Goal: Task Accomplishment & Management: Manage account settings

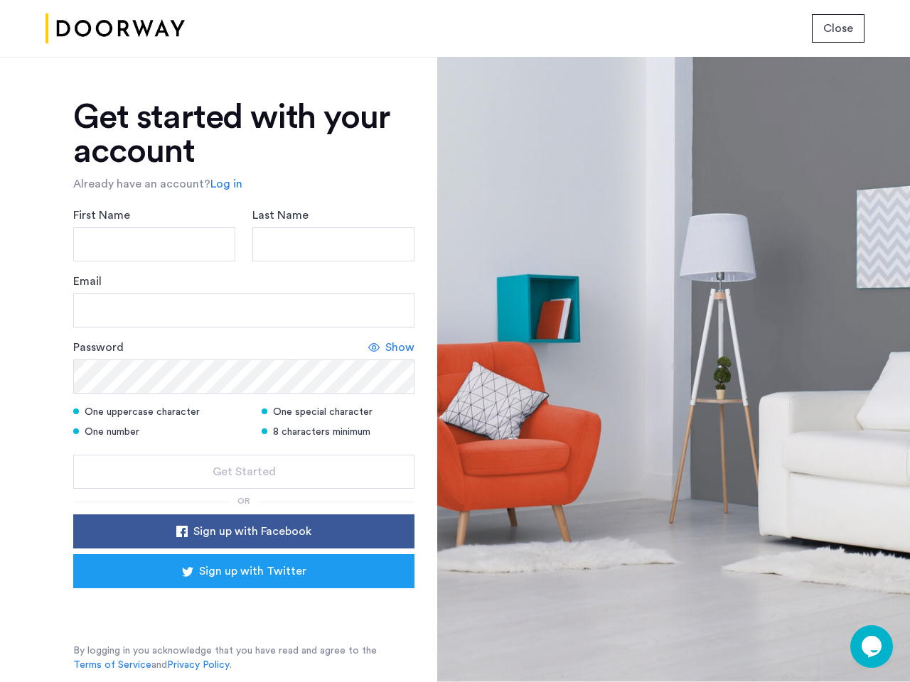
click at [838, 28] on span "Close" at bounding box center [838, 28] width 30 height 17
click at [224, 184] on link "Log in" at bounding box center [226, 184] width 32 height 17
click at [871, 647] on div at bounding box center [673, 369] width 473 height 625
